Goal: Transaction & Acquisition: Register for event/course

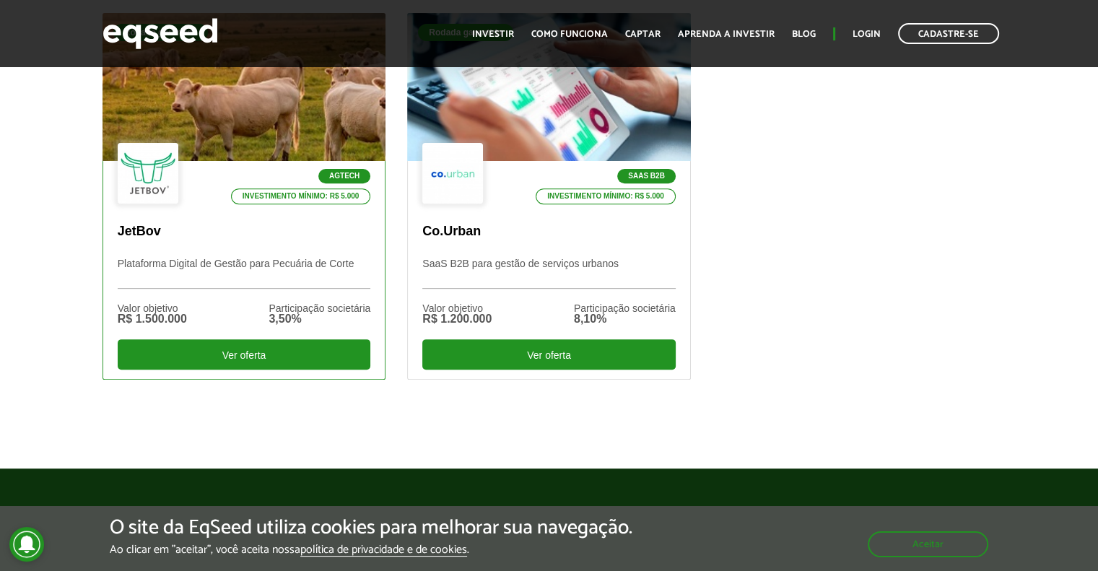
scroll to position [505, 0]
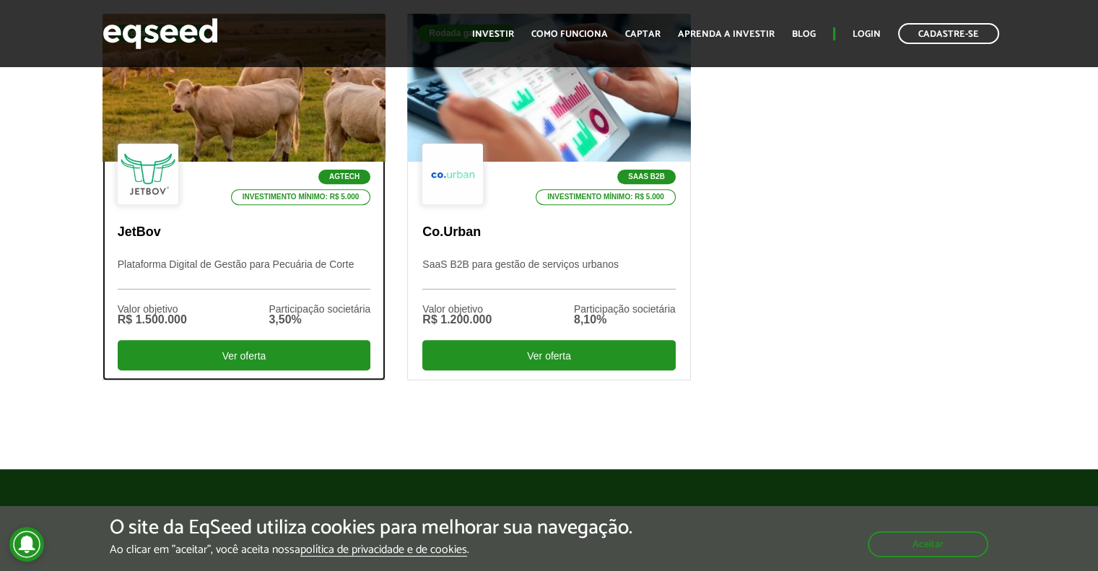
click at [251, 106] on div at bounding box center [244, 88] width 340 height 178
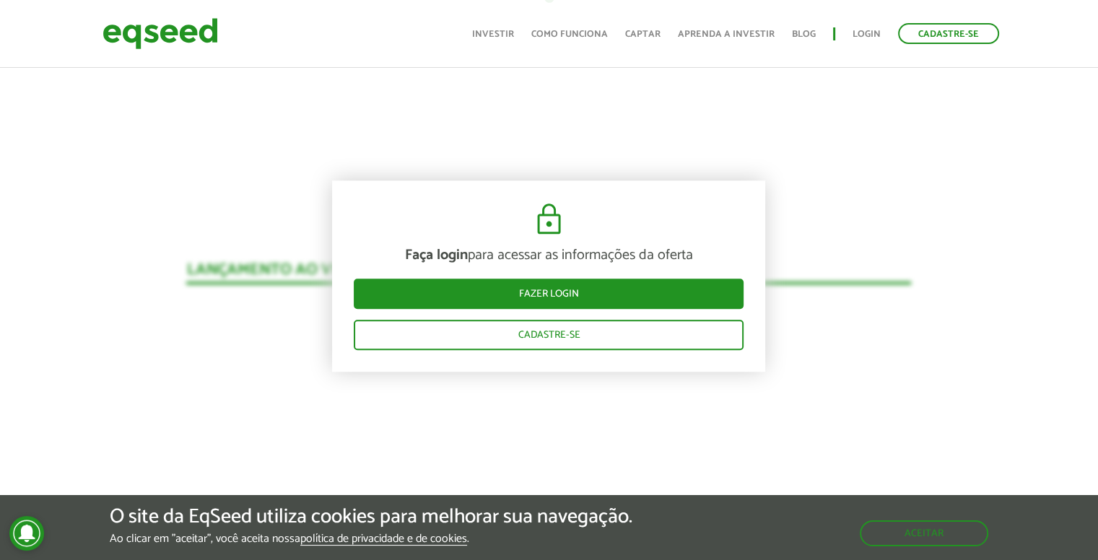
scroll to position [1274, 0]
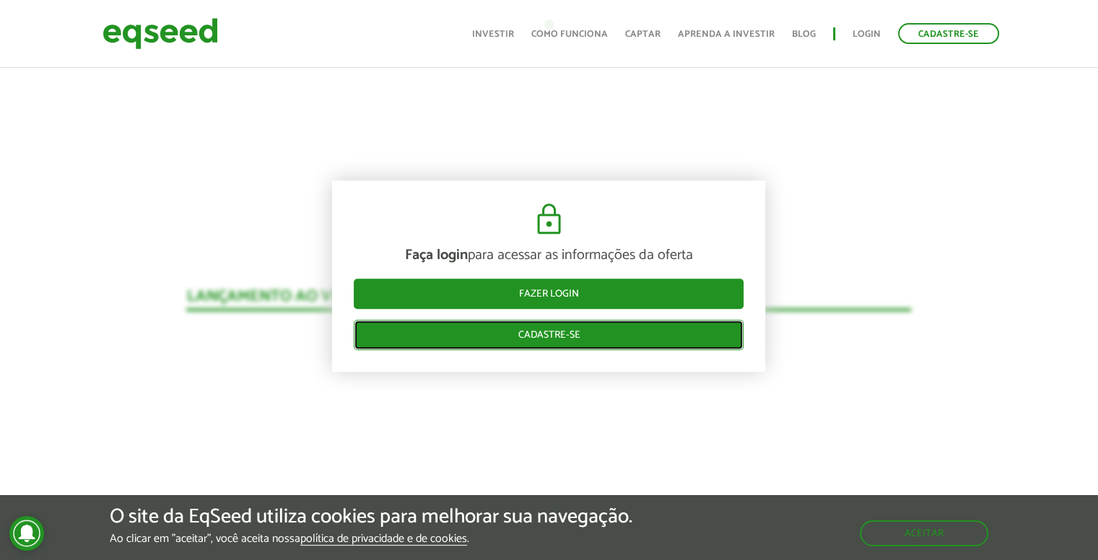
click at [588, 334] on link "Cadastre-se" at bounding box center [549, 335] width 390 height 30
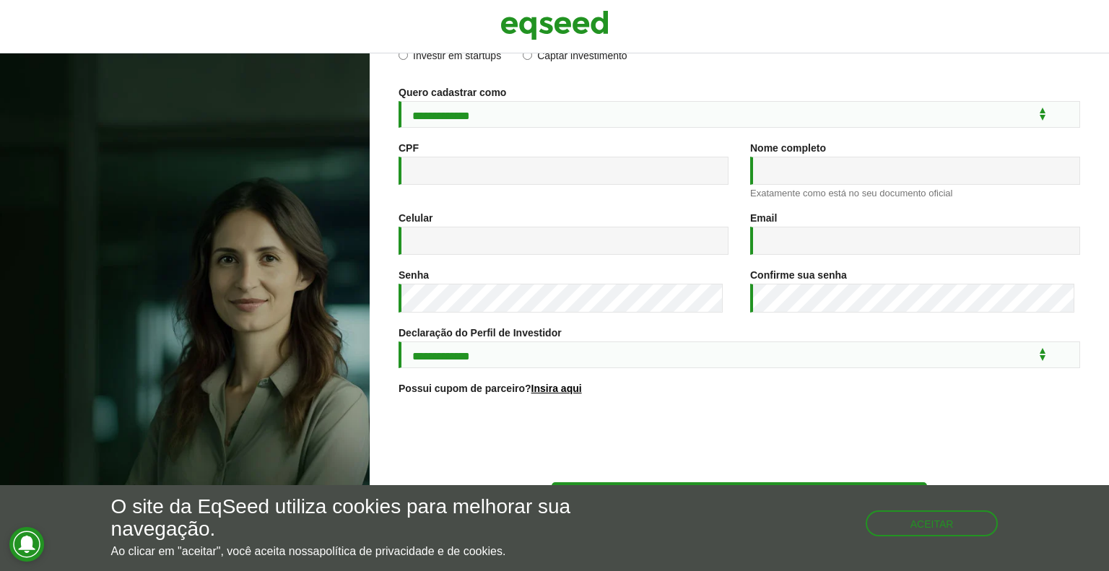
scroll to position [26, 0]
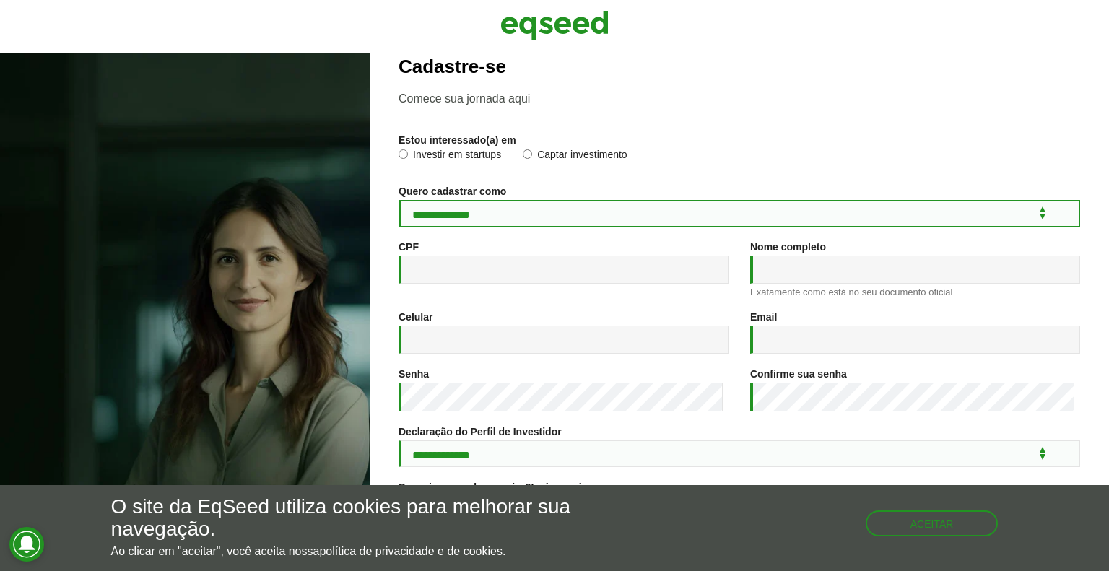
click at [616, 205] on select "**********" at bounding box center [740, 213] width 682 height 27
select select "***"
click at [399, 202] on select "**********" at bounding box center [740, 213] width 682 height 27
click at [479, 155] on label "Investir em startups" at bounding box center [450, 156] width 103 height 14
click at [479, 256] on div "CPF *" at bounding box center [564, 262] width 330 height 43
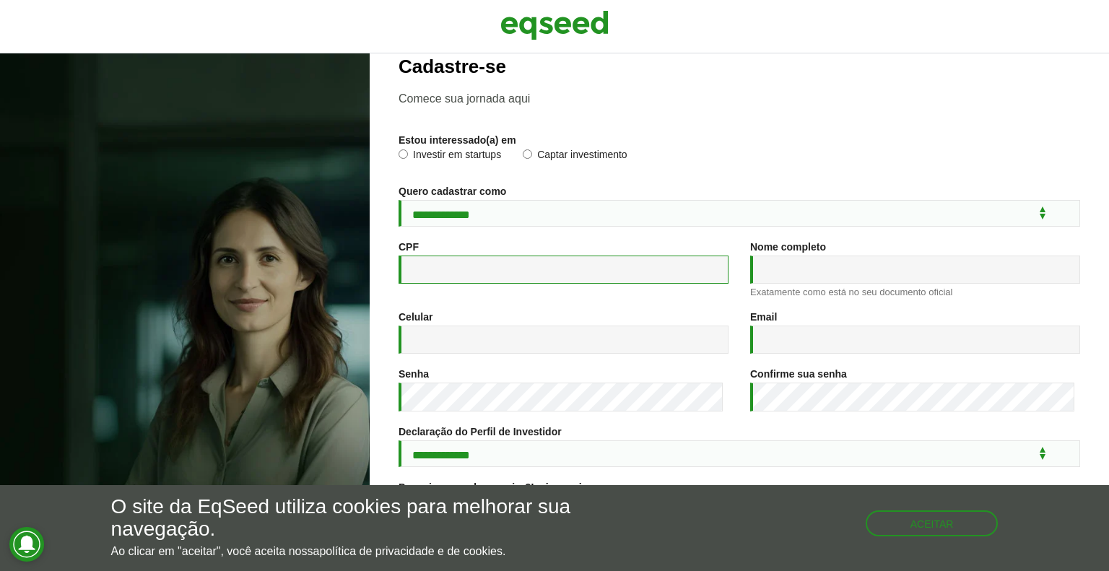
click at [481, 264] on input "CPF *" at bounding box center [564, 270] width 330 height 28
type input "**********"
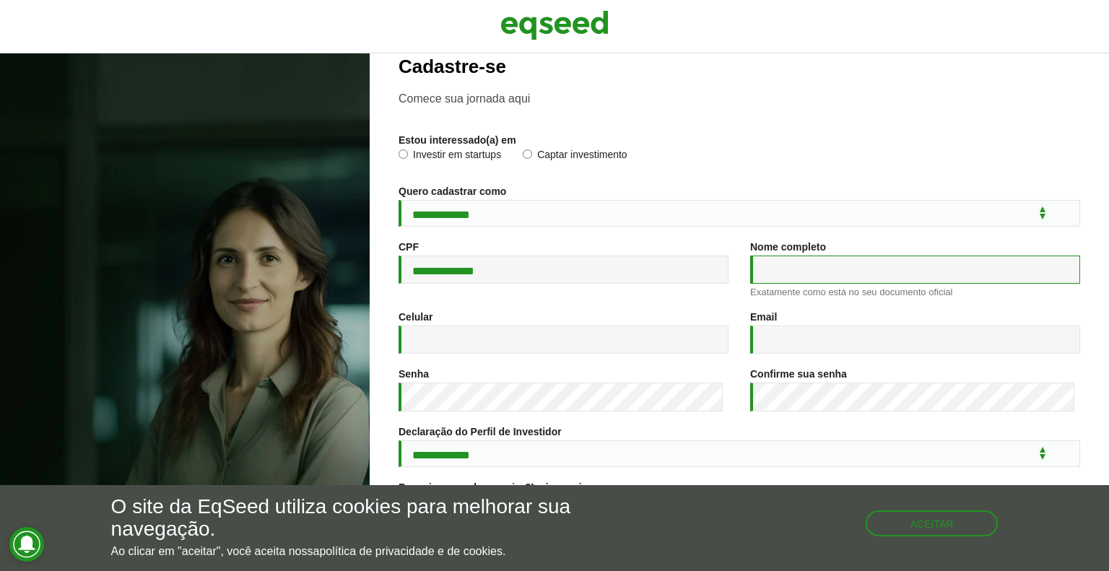
click at [835, 277] on input "Nome completo *" at bounding box center [915, 270] width 330 height 28
type input "**********"
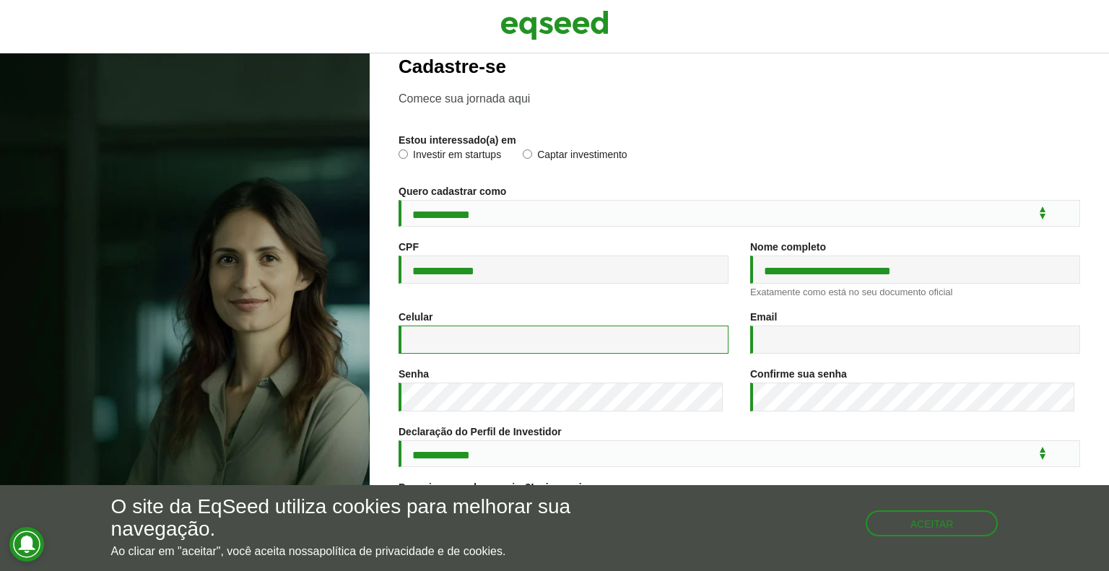
click at [531, 341] on input "Celular *" at bounding box center [564, 340] width 330 height 28
type input "**********"
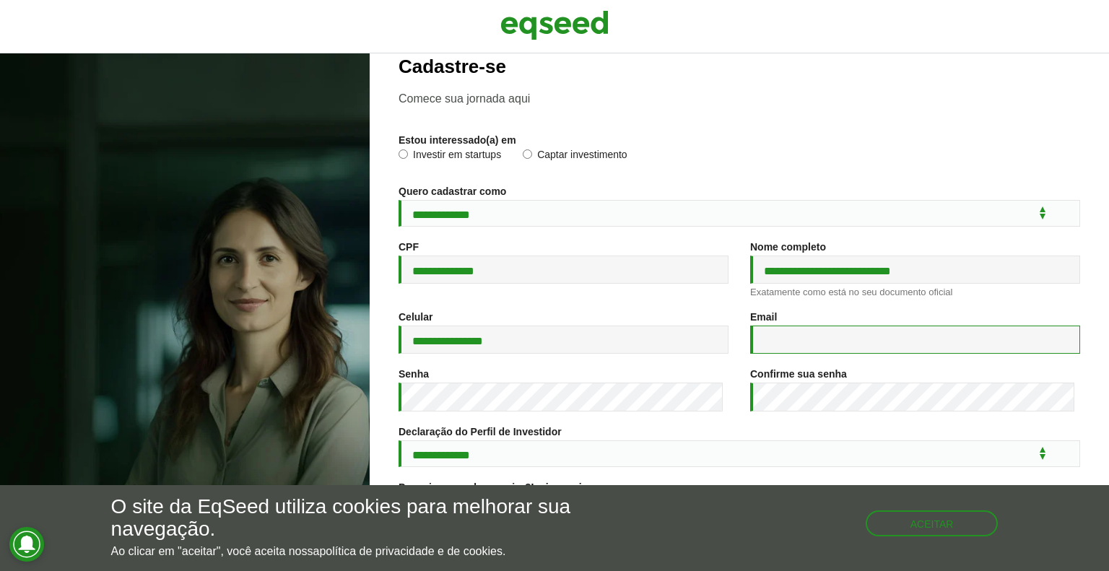
type input "**********"
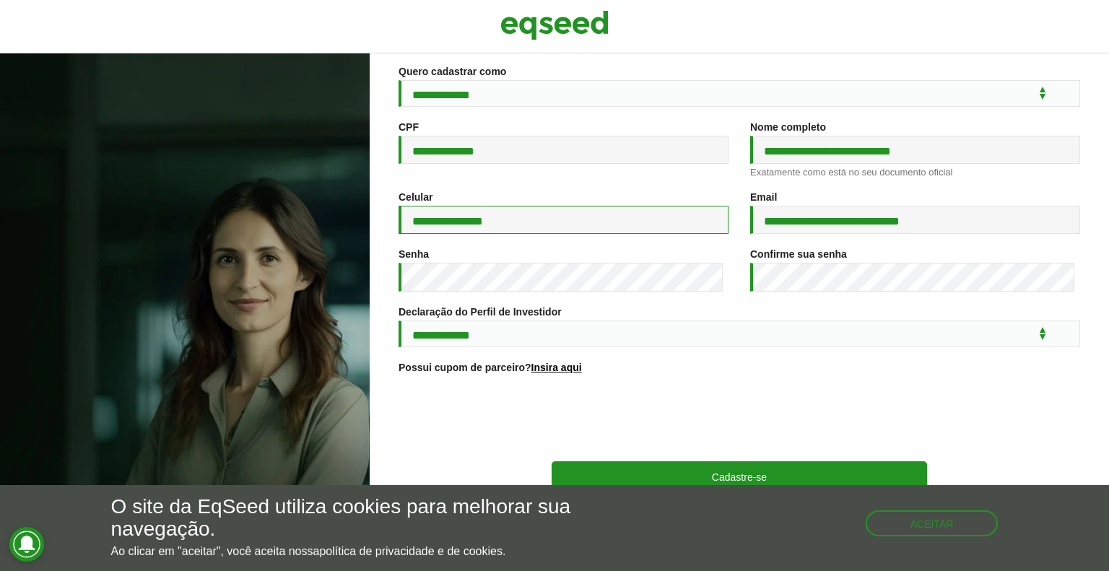
scroll to position [170, 0]
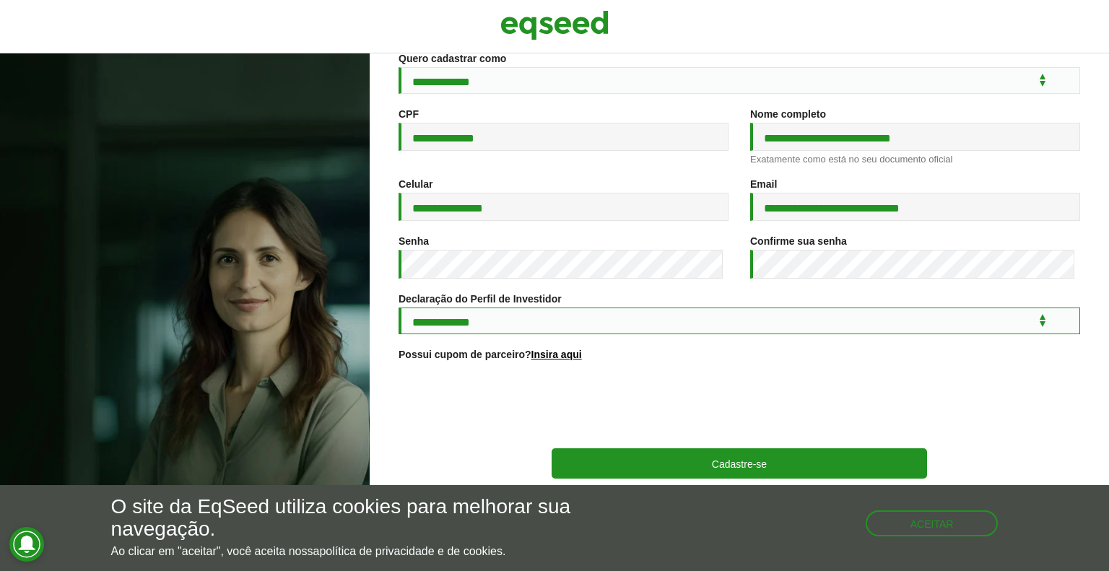
click at [606, 329] on select "**********" at bounding box center [740, 321] width 682 height 27
select select "***"
click at [399, 308] on select "**********" at bounding box center [740, 321] width 682 height 27
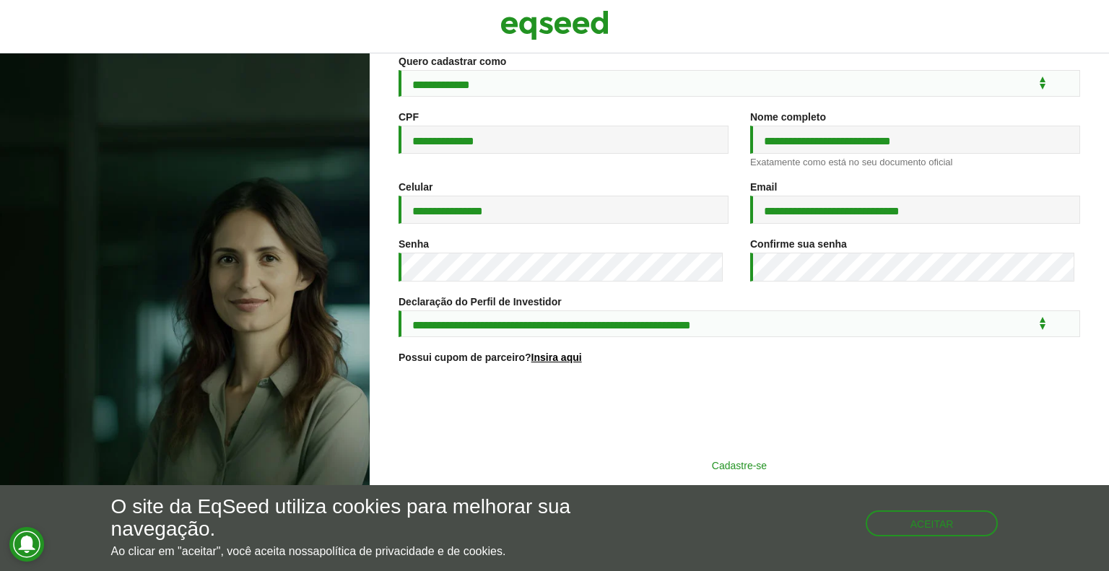
scroll to position [168, 0]
click at [785, 475] on button "Cadastre-se" at bounding box center [739, 464] width 375 height 27
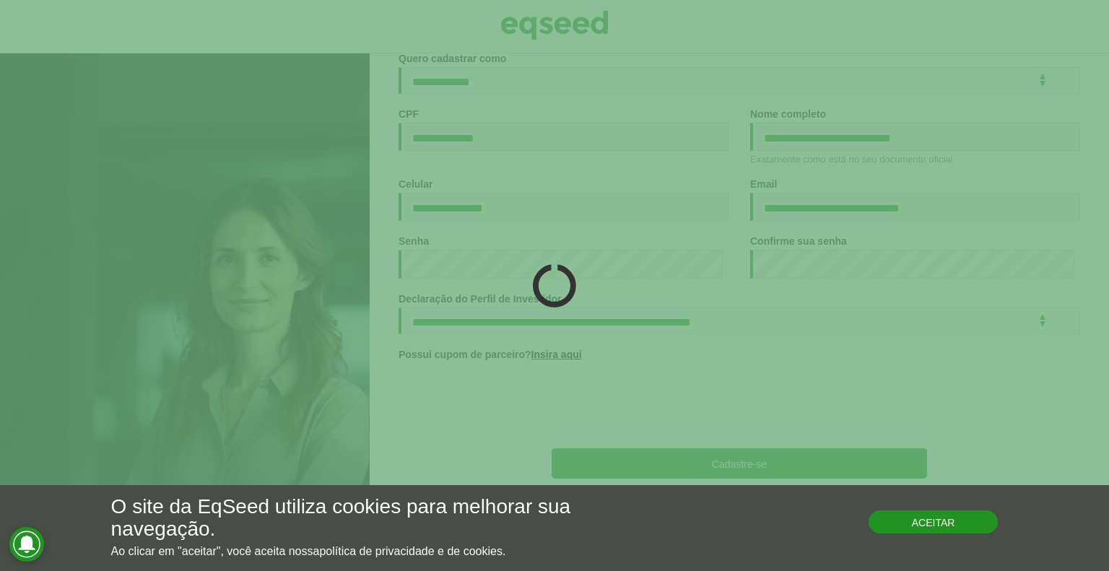
click at [964, 525] on button "Aceitar" at bounding box center [934, 521] width 130 height 23
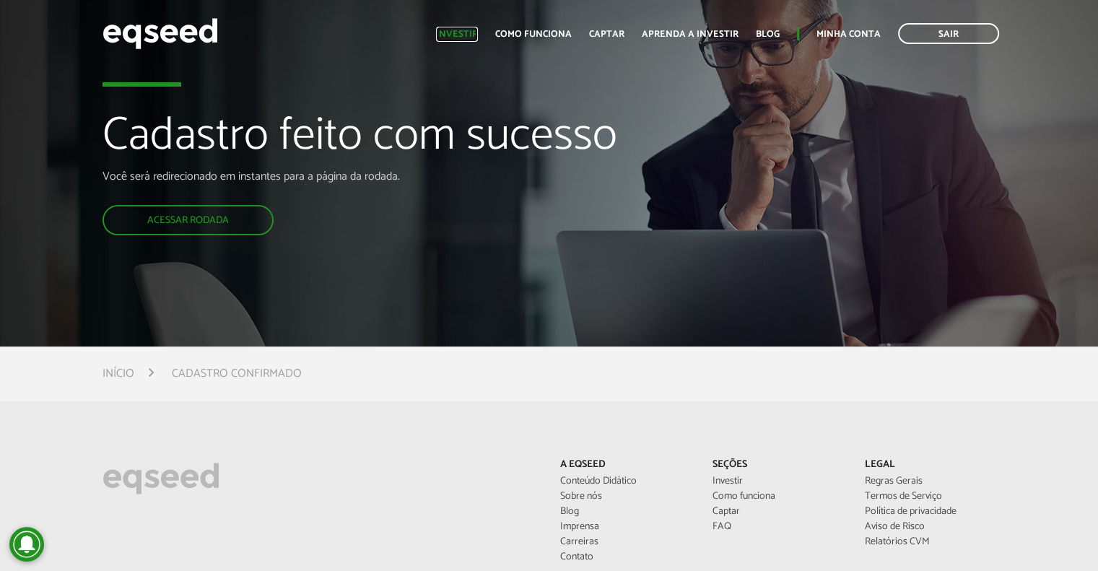
click at [471, 35] on link "Investir" at bounding box center [457, 34] width 42 height 9
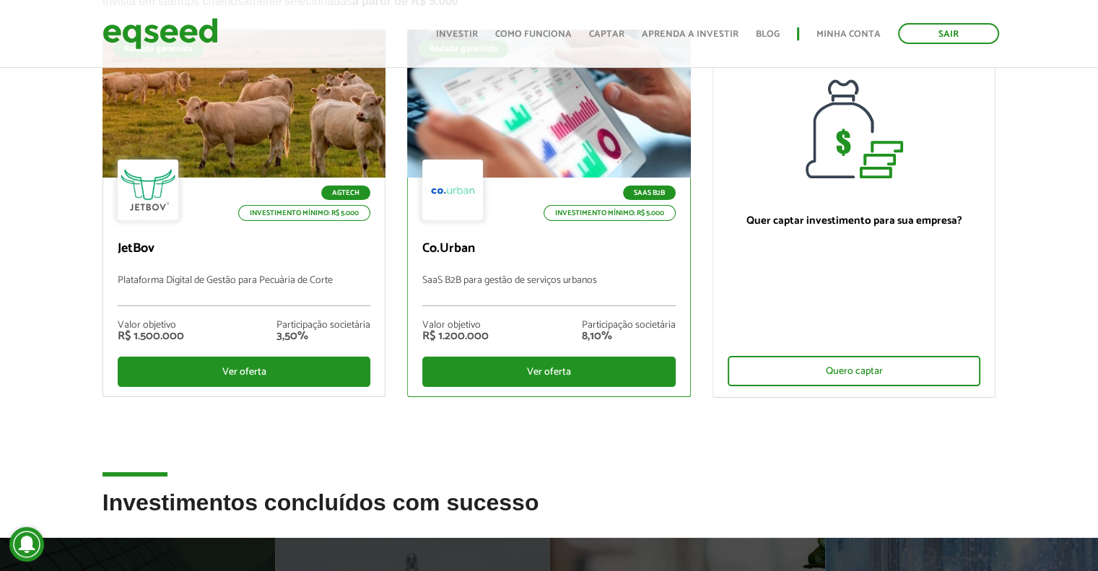
scroll to position [144, 0]
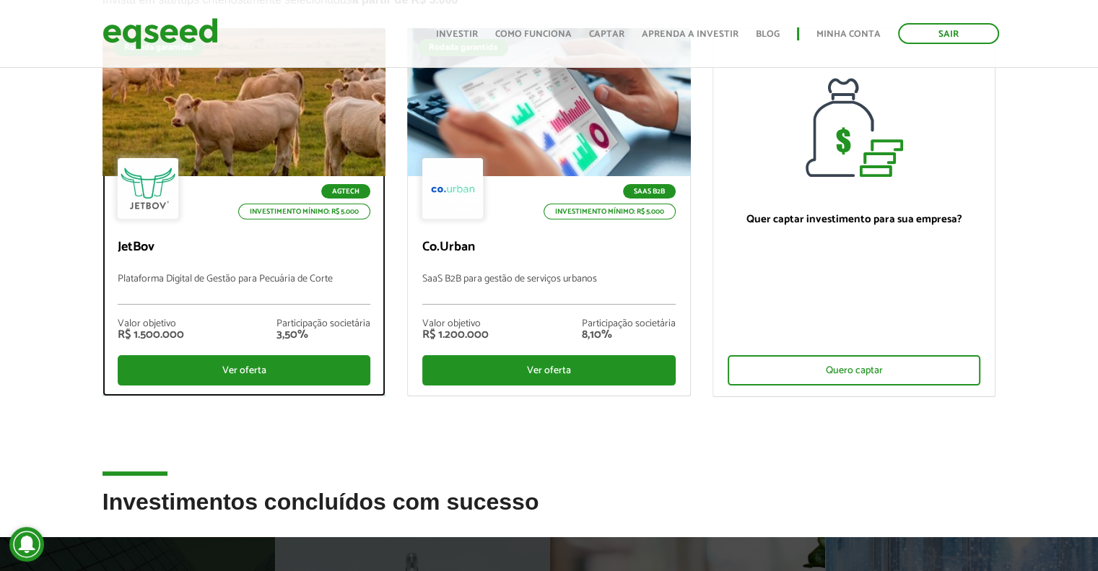
click at [241, 138] on div at bounding box center [244, 103] width 340 height 178
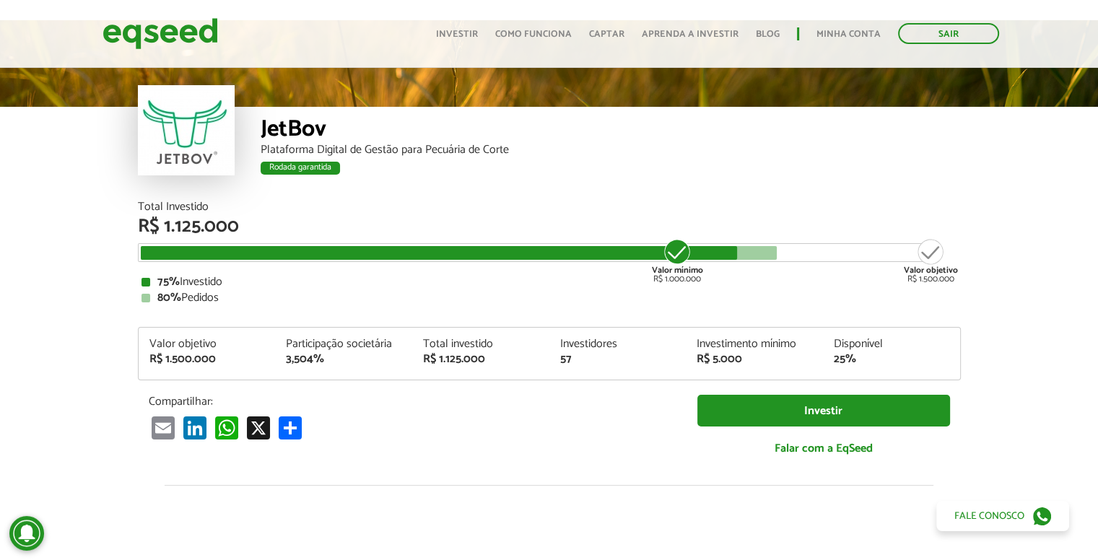
scroll to position [44, 0]
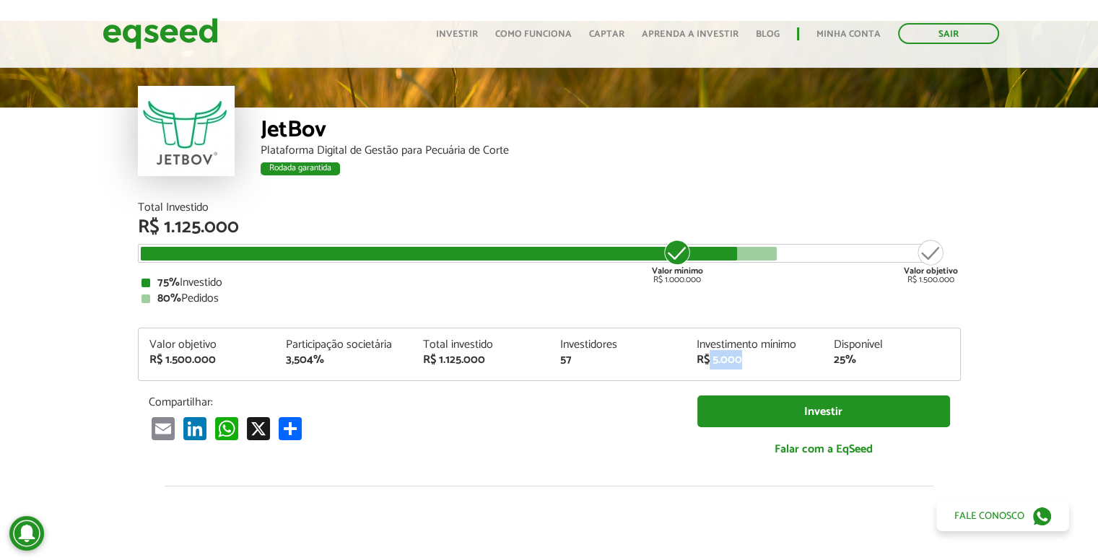
drag, startPoint x: 762, startPoint y: 360, endPoint x: 708, endPoint y: 365, distance: 55.0
click at [708, 365] on div "R$ 5.000" at bounding box center [755, 361] width 116 height 12
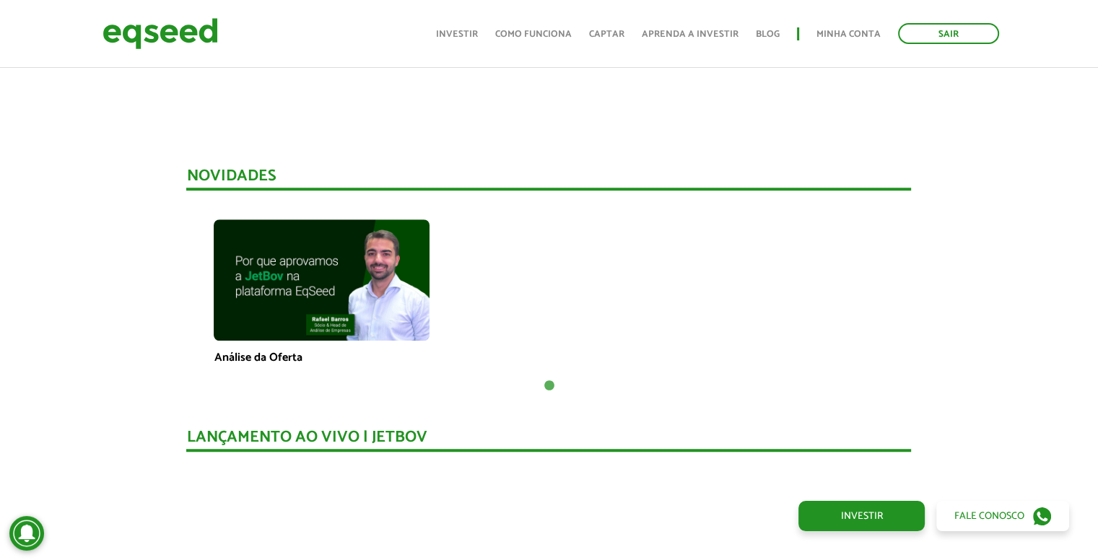
scroll to position [910, 0]
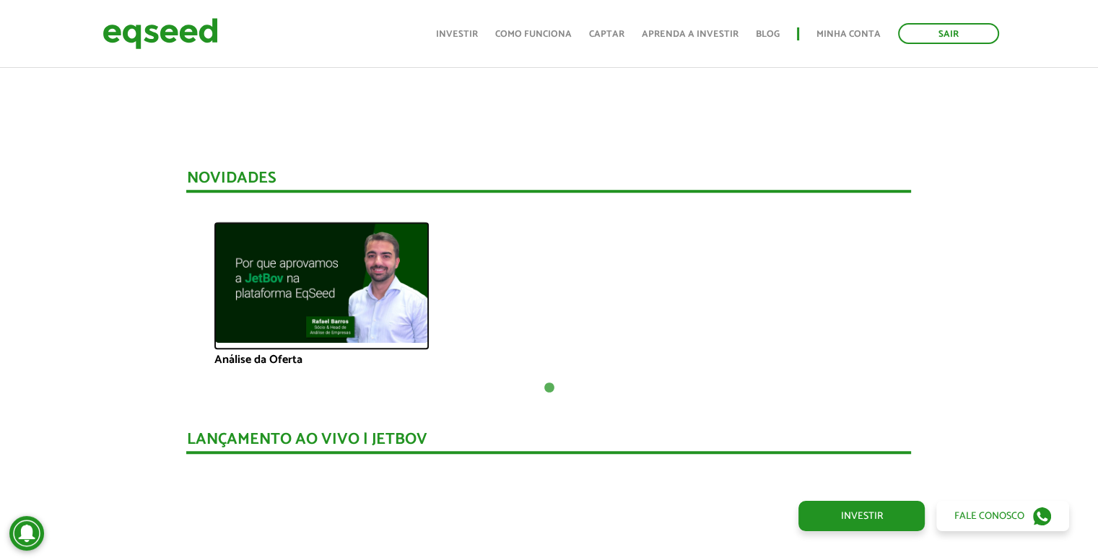
click at [338, 303] on img at bounding box center [322, 282] width 216 height 121
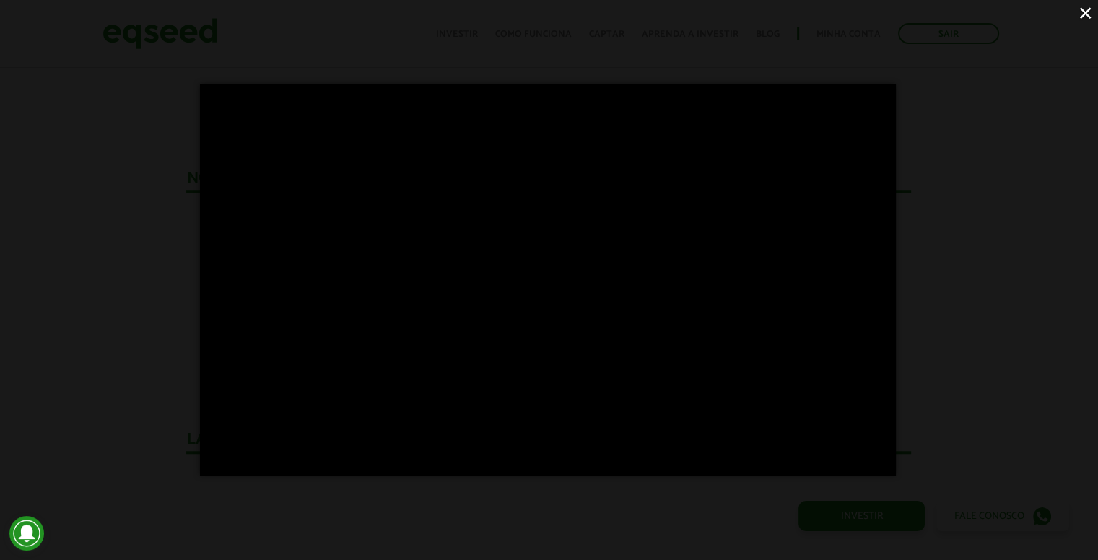
click at [955, 215] on div "×" at bounding box center [549, 280] width 1098 height 560
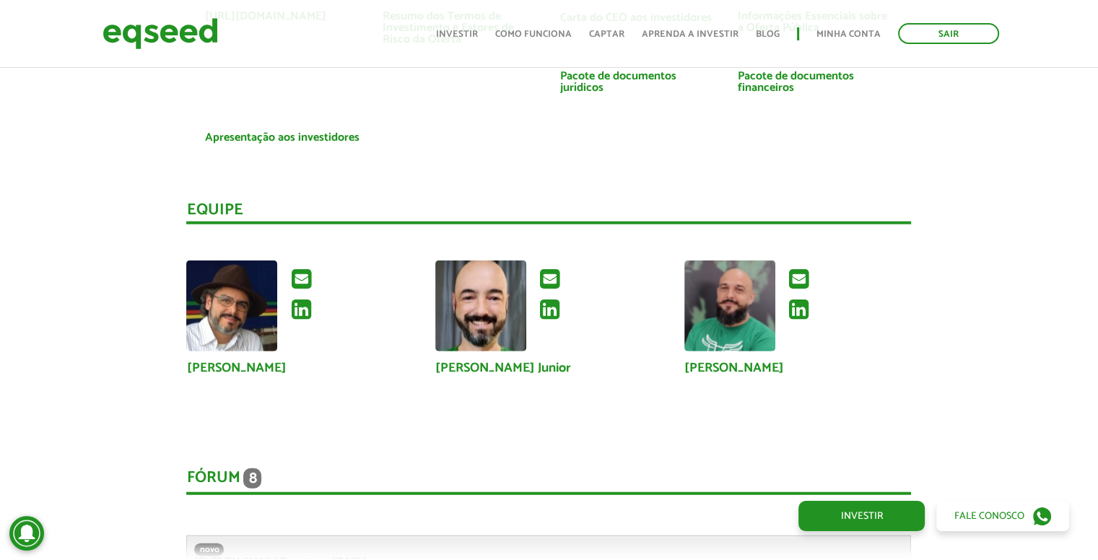
scroll to position [3149, 0]
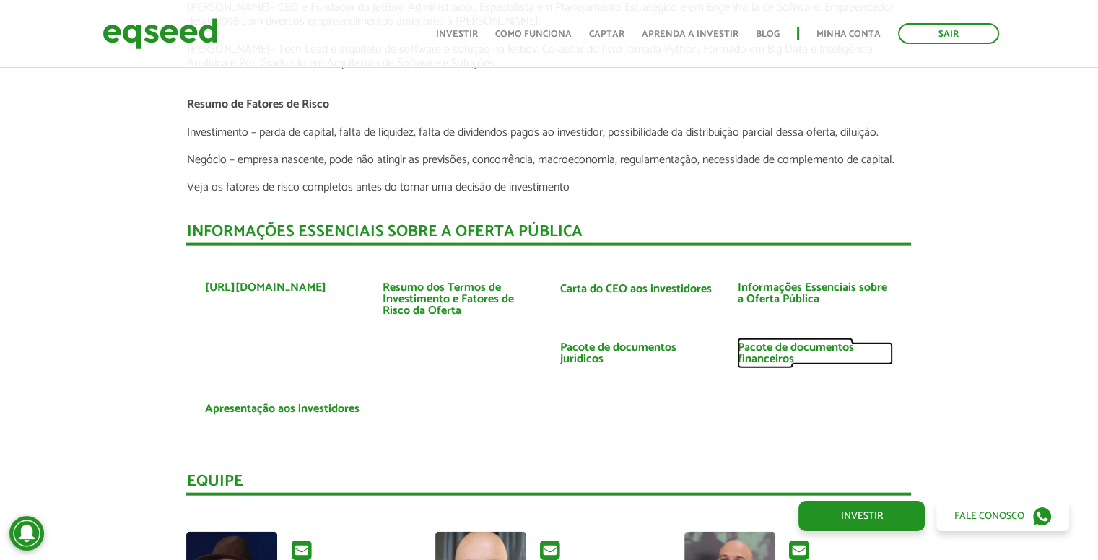
click at [766, 349] on link "Pacote de documentos financeiros" at bounding box center [815, 353] width 156 height 23
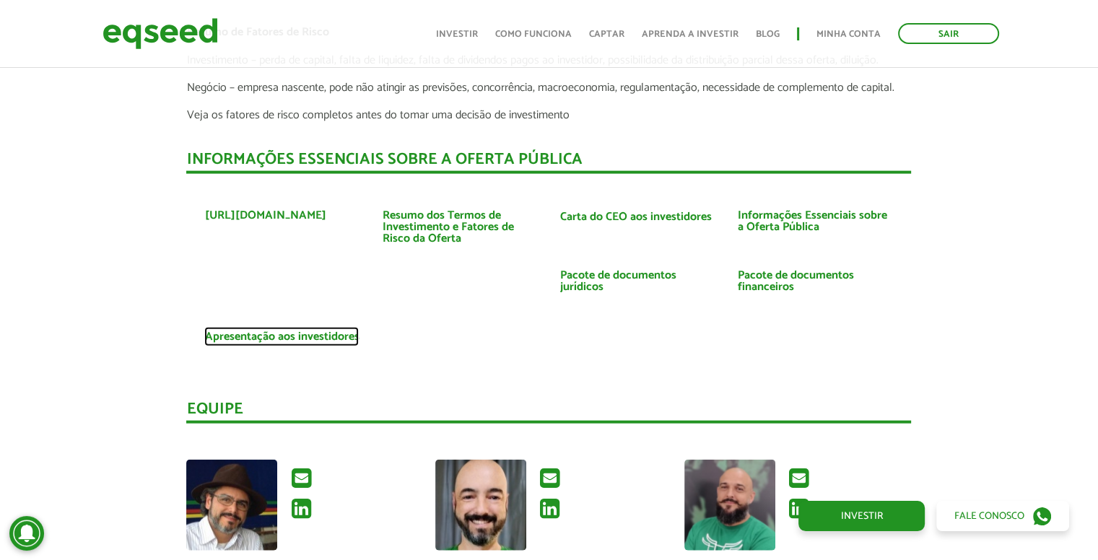
click at [306, 331] on link "Apresentação aos investidores" at bounding box center [281, 337] width 155 height 12
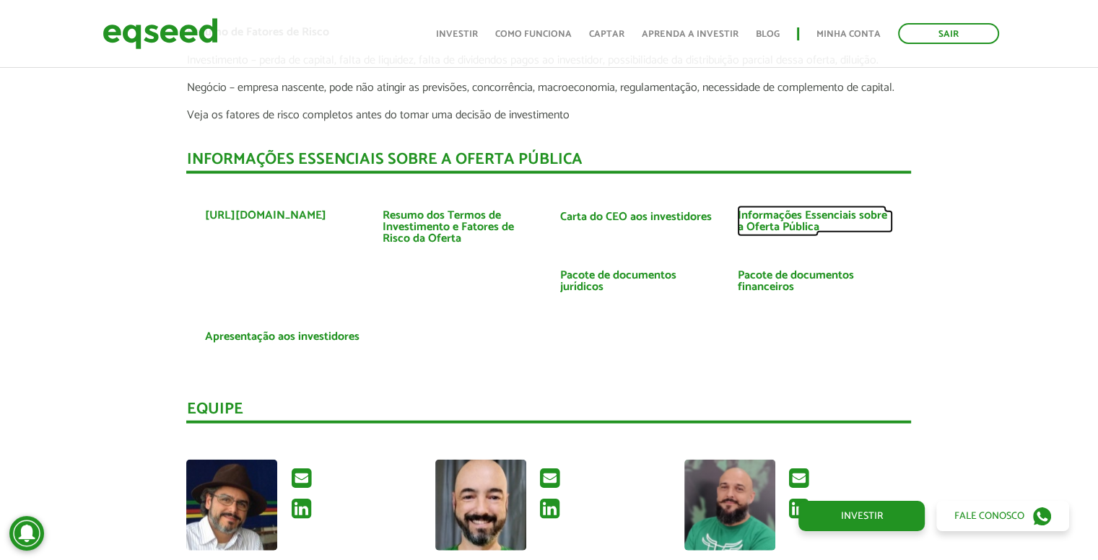
click at [766, 214] on link "Informações Essenciais sobre a Oferta Pública" at bounding box center [815, 221] width 156 height 23
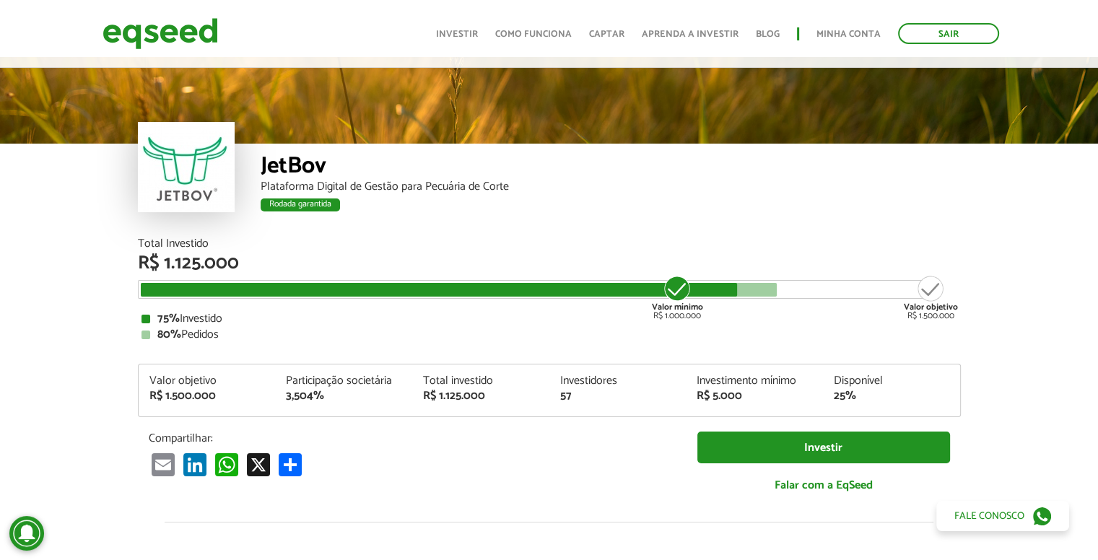
scroll to position [0, 0]
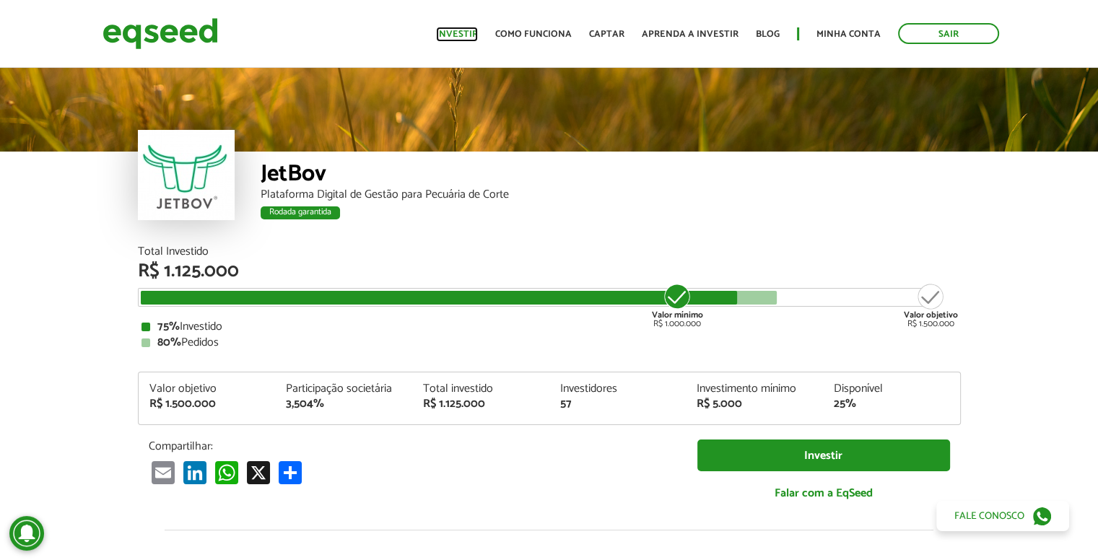
click at [452, 30] on link "Investir" at bounding box center [457, 34] width 42 height 9
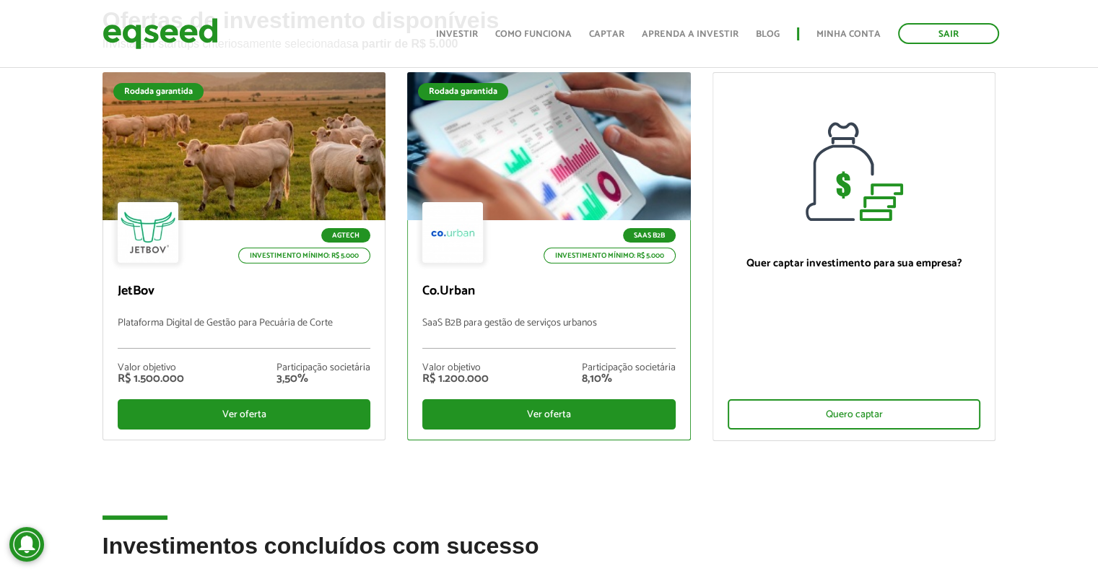
scroll to position [217, 0]
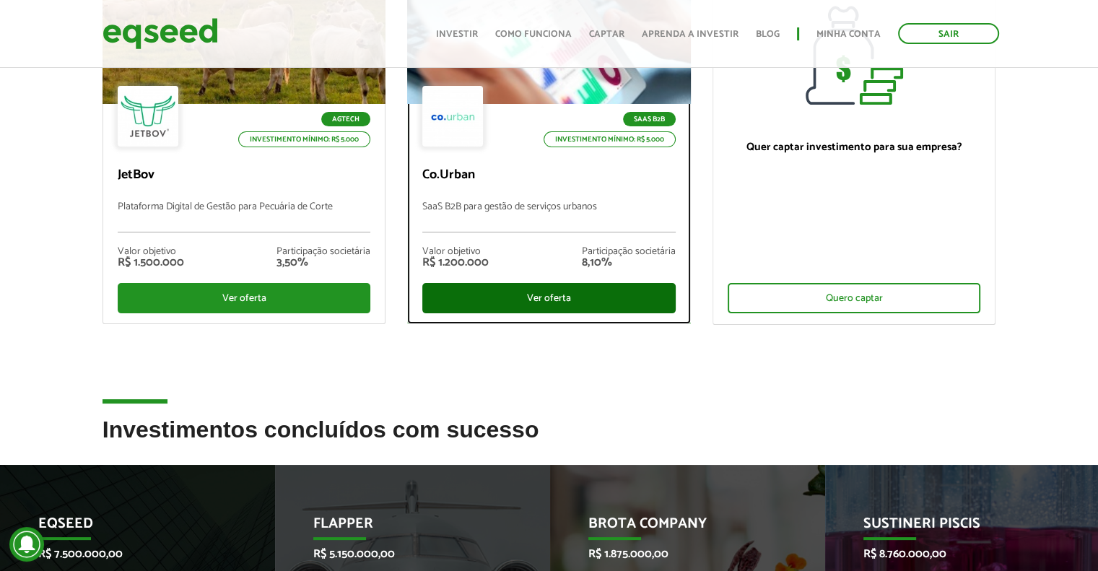
click at [606, 294] on div "Ver oferta" at bounding box center [548, 298] width 253 height 30
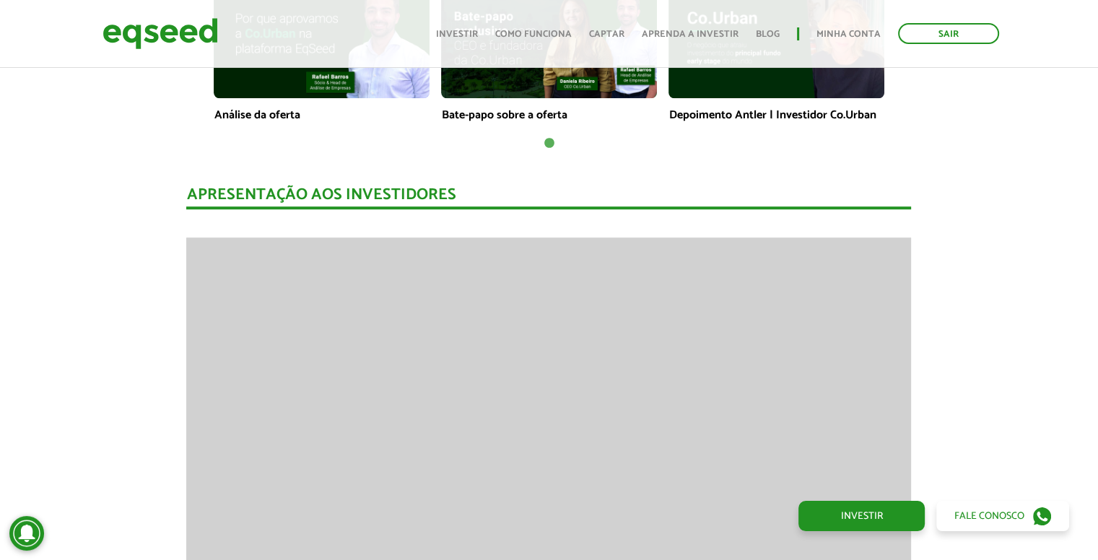
scroll to position [1227, 0]
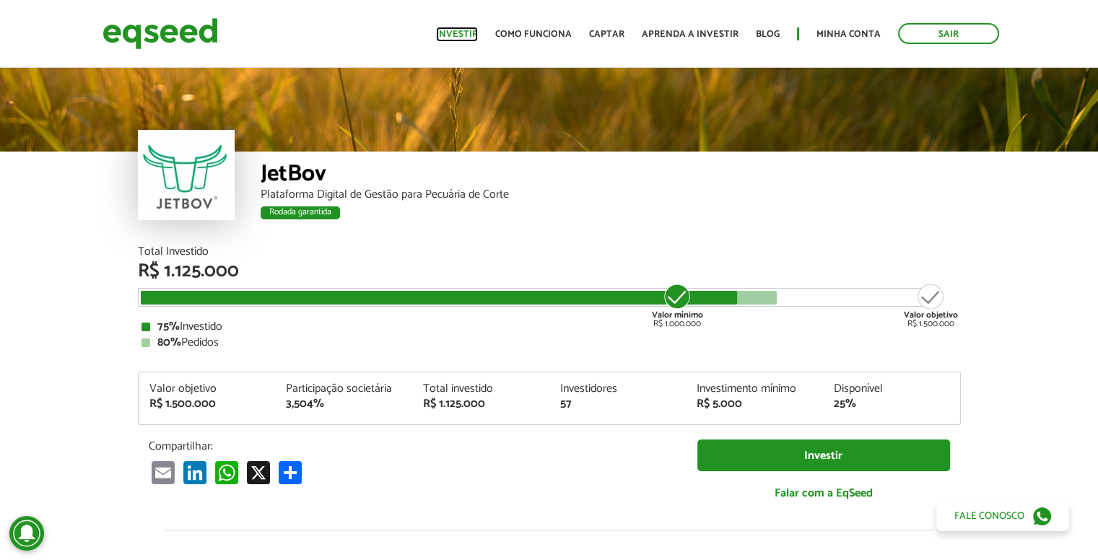
click at [459, 33] on link "Investir" at bounding box center [457, 34] width 42 height 9
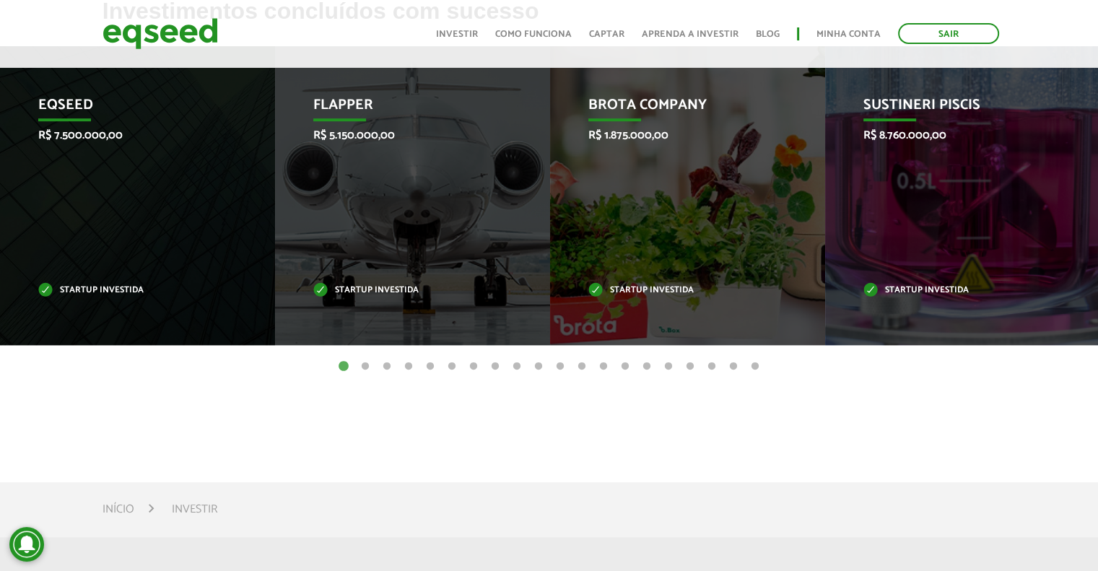
scroll to position [650, 0]
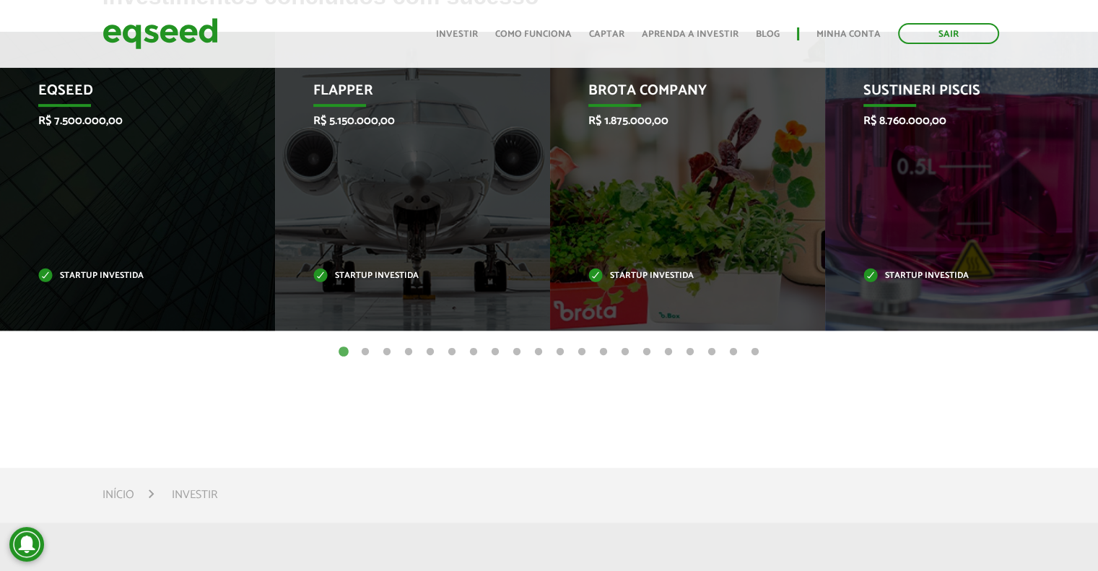
click at [364, 345] on button "2" at bounding box center [365, 352] width 14 height 14
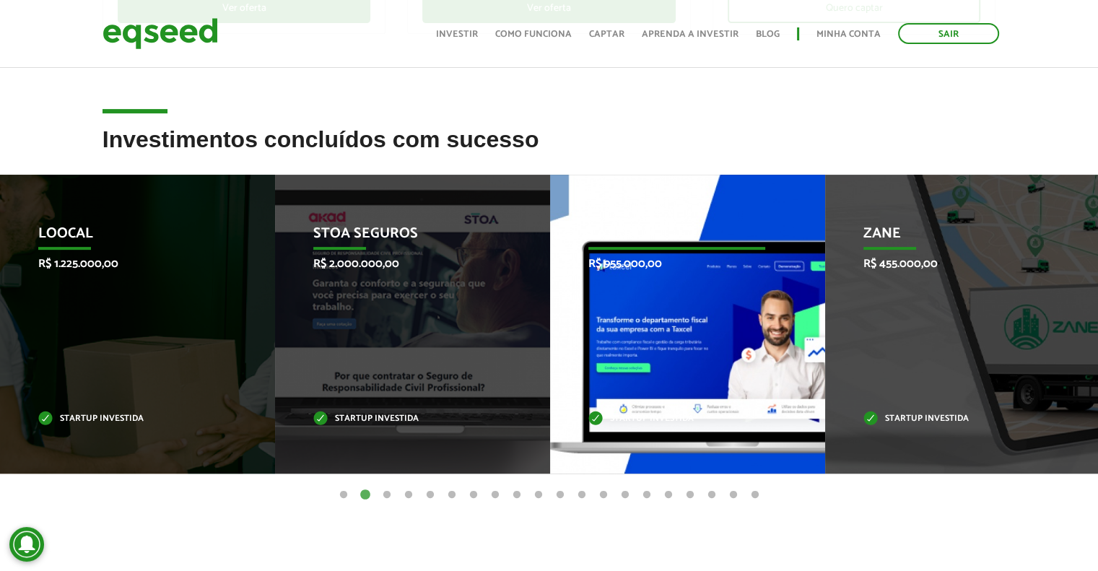
scroll to position [505, 0]
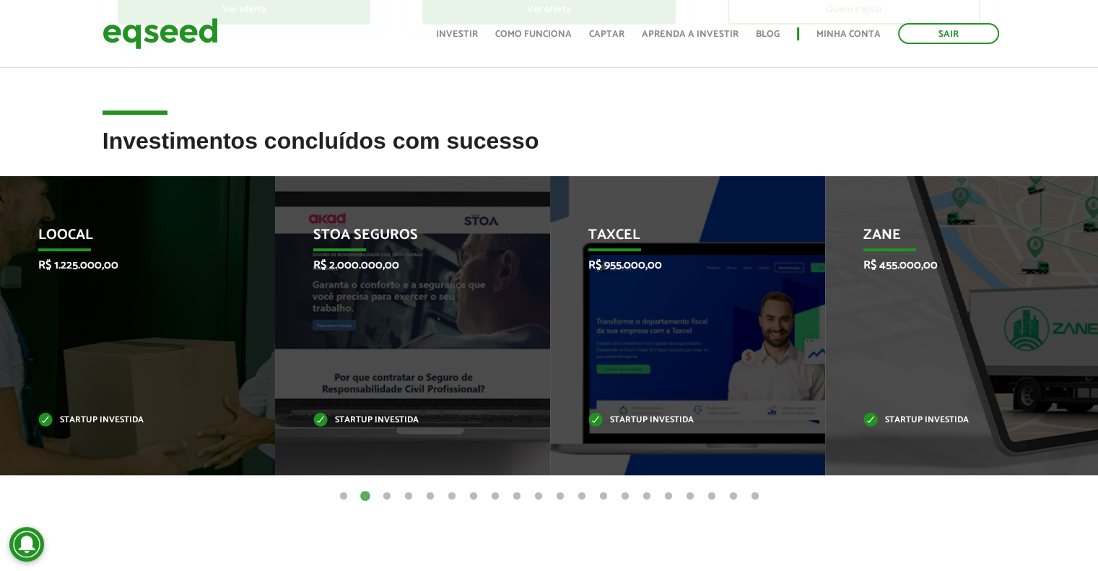
click at [346, 496] on button "1" at bounding box center [343, 497] width 14 height 14
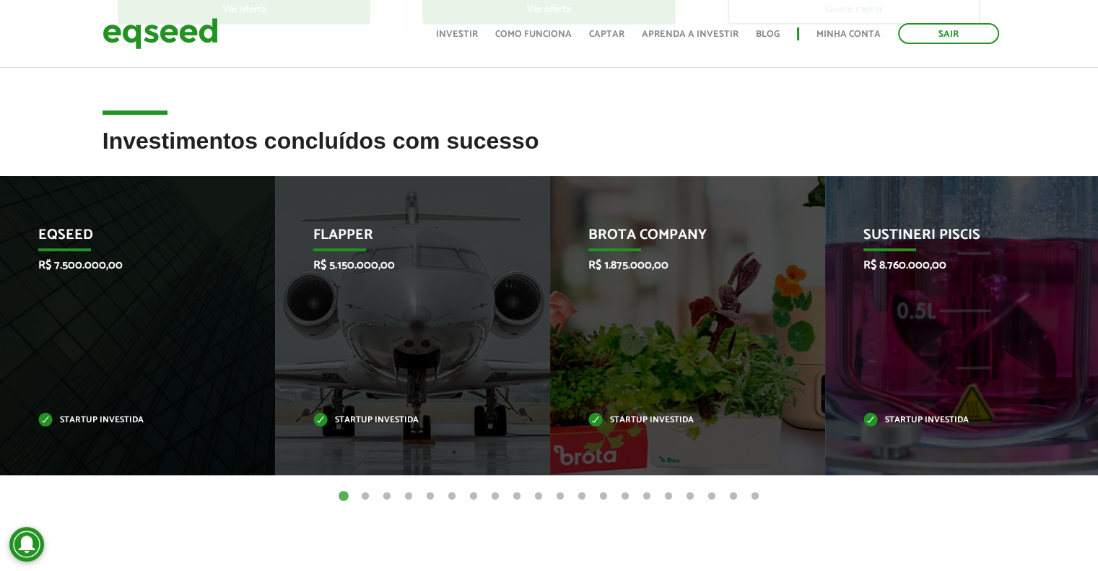
click at [361, 491] on button "2" at bounding box center [365, 497] width 14 height 14
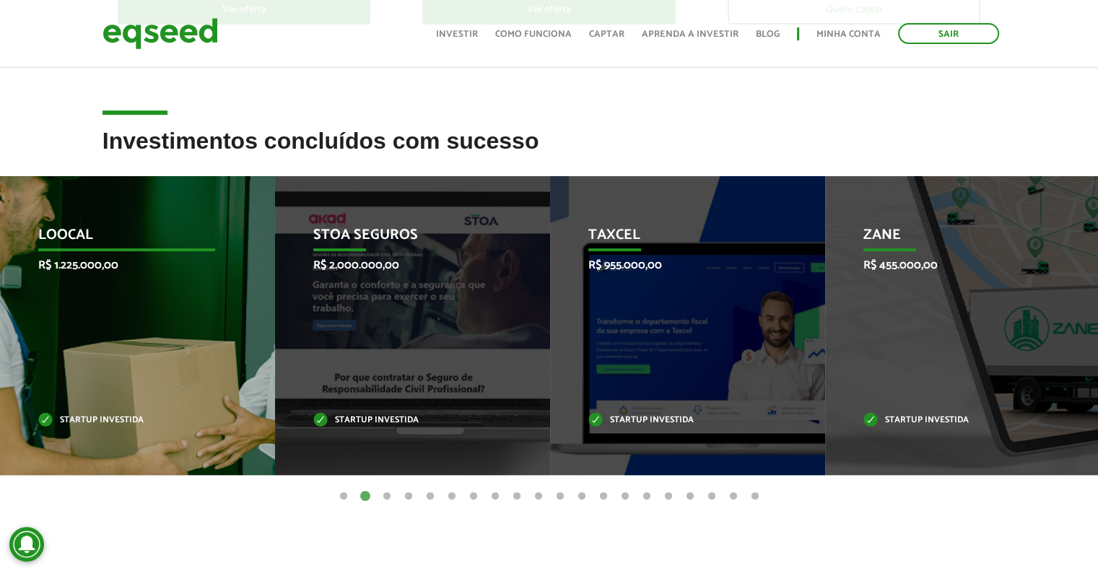
click at [124, 317] on div "Loocal R$ 1.225.000,00 Startup investida" at bounding box center [126, 325] width 253 height 299
click at [57, 232] on p "Loocal" at bounding box center [127, 239] width 178 height 25
click at [100, 417] on p "Startup investida" at bounding box center [127, 421] width 178 height 8
click at [81, 239] on p "Loocal" at bounding box center [127, 239] width 178 height 25
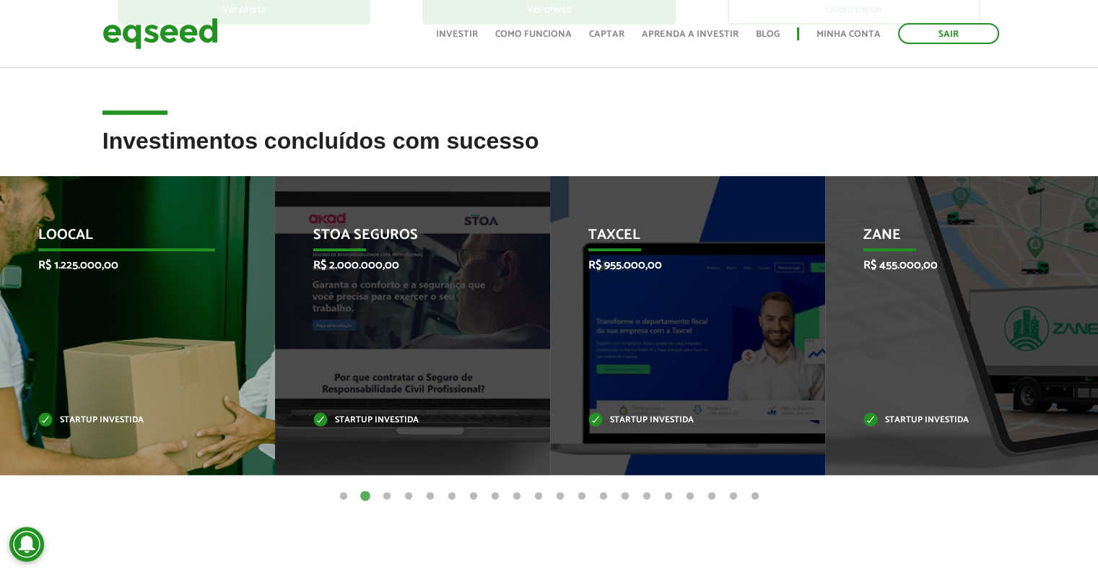
drag, startPoint x: 81, startPoint y: 239, endPoint x: 94, endPoint y: 240, distance: 13.1
click at [82, 241] on p "Loocal" at bounding box center [127, 239] width 178 height 25
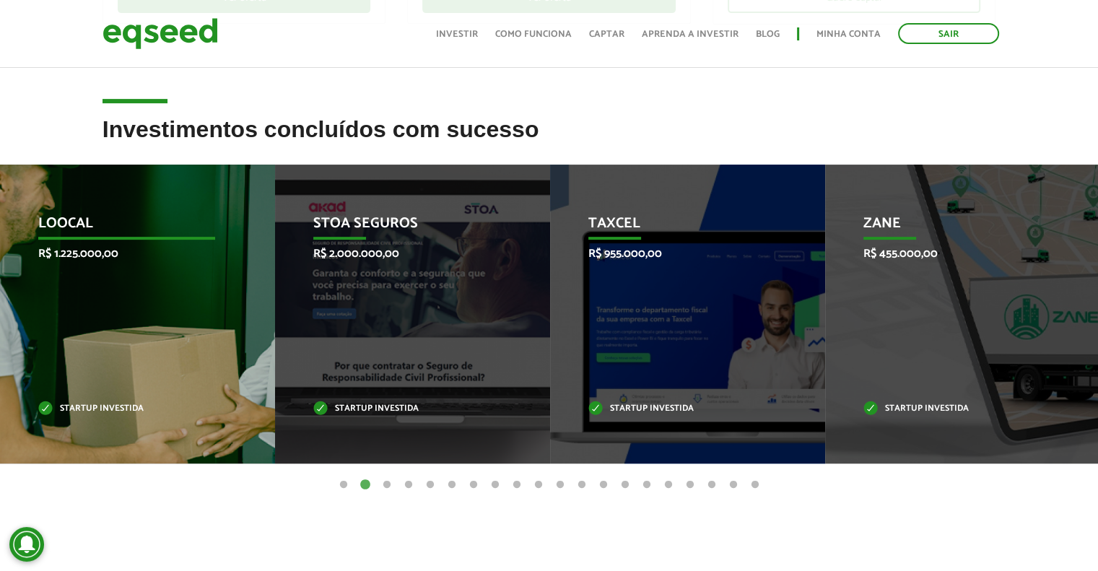
scroll to position [361, 0]
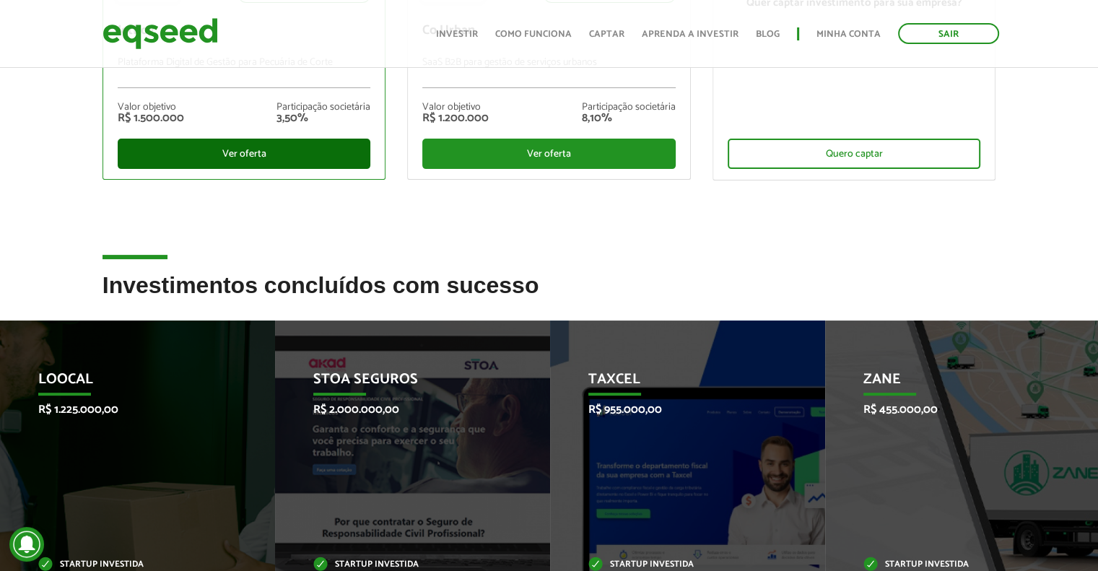
drag, startPoint x: 137, startPoint y: 470, endPoint x: 322, endPoint y: 167, distance: 355.1
click at [139, 466] on div "Loocal R$ 1.225.000,00 Startup investida" at bounding box center [126, 470] width 253 height 299
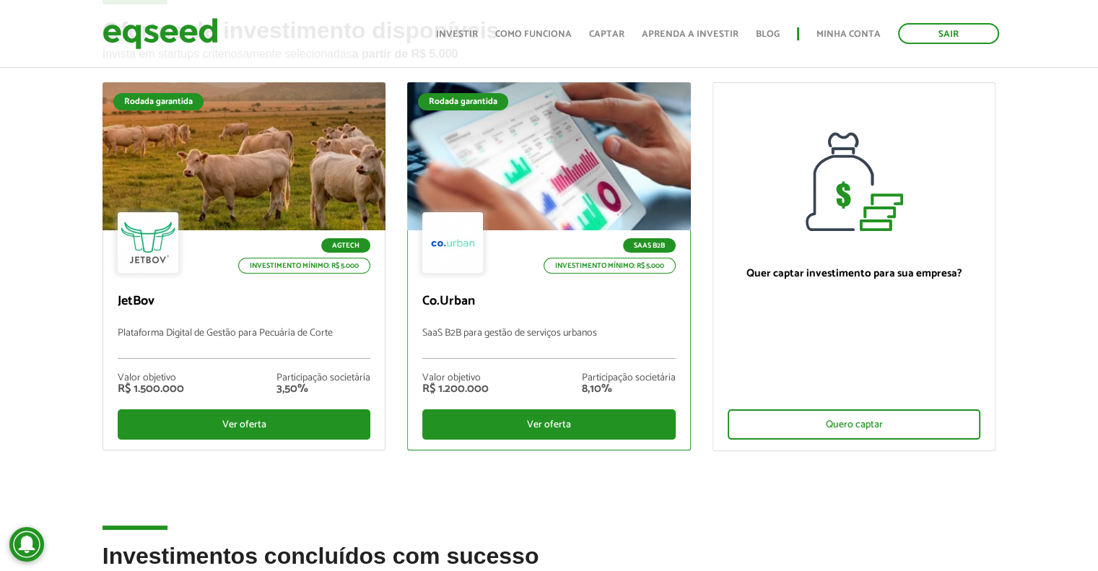
scroll to position [0, 0]
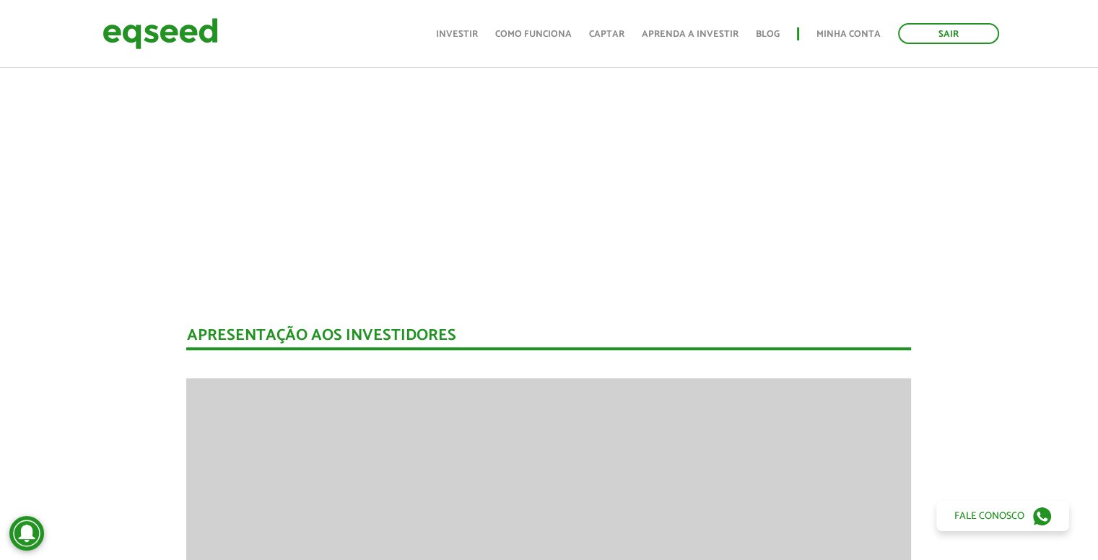
scroll to position [12, 0]
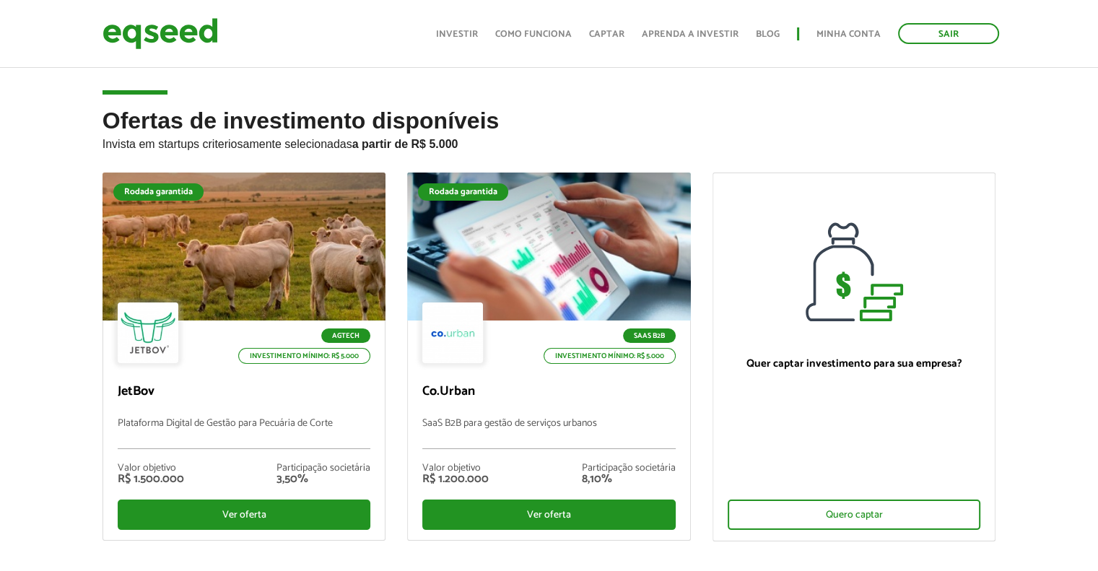
scroll to position [140, 0]
